Goal: Transaction & Acquisition: Purchase product/service

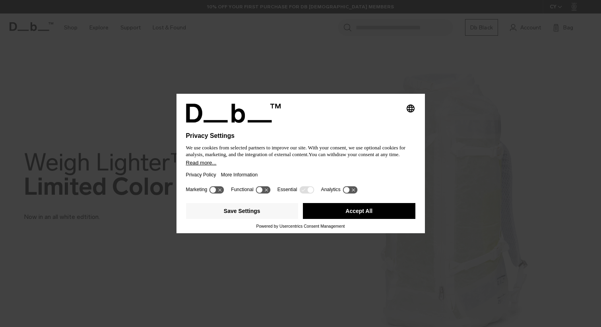
click at [333, 214] on button "Accept All" at bounding box center [359, 211] width 112 height 16
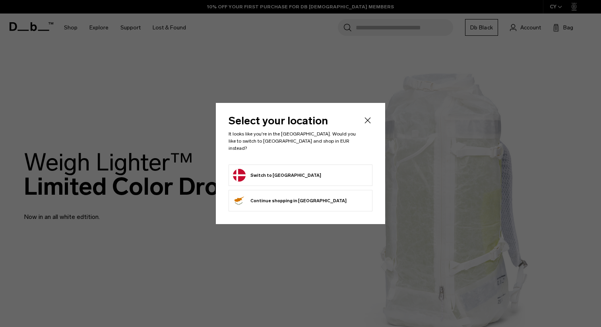
click at [370, 114] on div "Select your location It looks like you're in the [GEOGRAPHIC_DATA]. Would you l…" at bounding box center [300, 163] width 169 height 121
click at [370, 125] on icon "Close" at bounding box center [368, 121] width 10 height 10
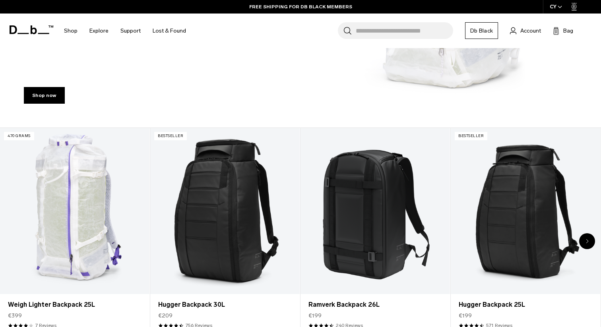
scroll to position [271, 0]
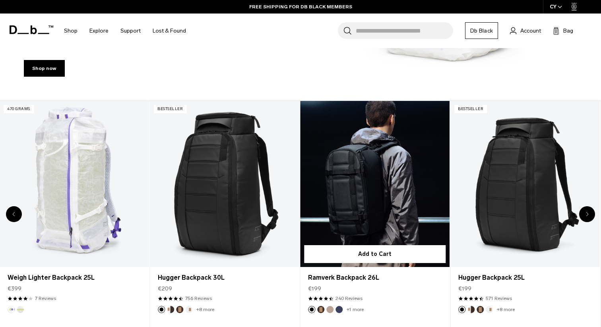
click at [338, 188] on link "Ramverk Backpack 26L" at bounding box center [374, 184] width 149 height 166
click at [346, 182] on link "Ramverk Backpack 26L" at bounding box center [374, 184] width 149 height 166
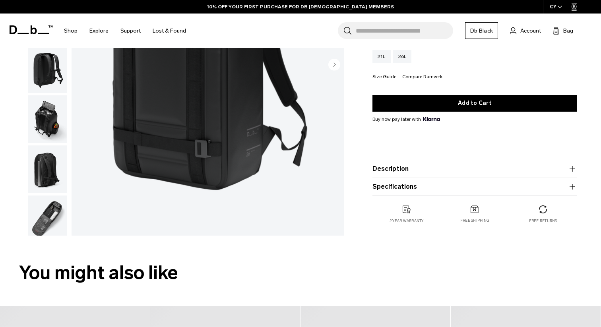
scroll to position [322, 0]
